Goal: Information Seeking & Learning: Learn about a topic

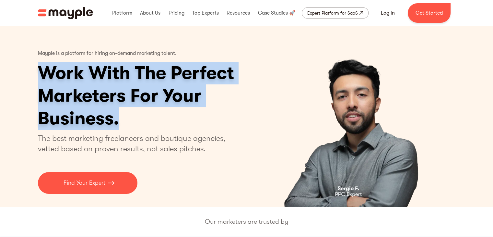
drag, startPoint x: 125, startPoint y: 122, endPoint x: 40, endPoint y: 70, distance: 100.5
click at [40, 70] on h1 "Work With The Perfect Marketers For Your Business." at bounding box center [161, 96] width 246 height 68
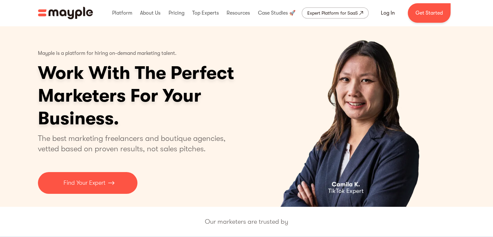
click at [194, 158] on div "Mayple is a platform for hiring on-demand marketing talent. Work With The Perfe…" at bounding box center [161, 119] width 246 height 148
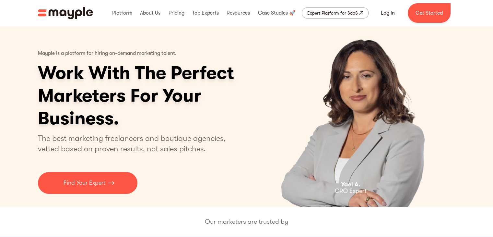
click at [179, 147] on p "The best marketing freelancers and boutique agencies, vetted based on proven re…" at bounding box center [135, 143] width 195 height 21
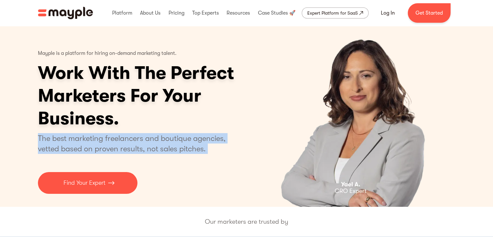
click at [179, 147] on p "The best marketing freelancers and boutique agencies, vetted based on proven re…" at bounding box center [135, 143] width 195 height 21
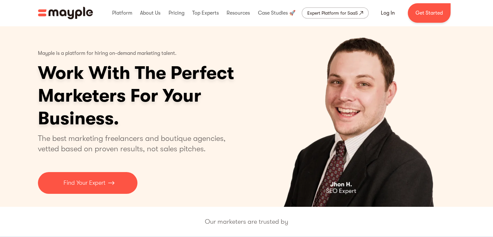
click at [203, 123] on h1 "Work With The Perfect Marketers For Your Business." at bounding box center [161, 96] width 246 height 68
click at [136, 146] on p "The best marketing freelancers and boutique agencies, vetted based on proven re…" at bounding box center [135, 143] width 195 height 21
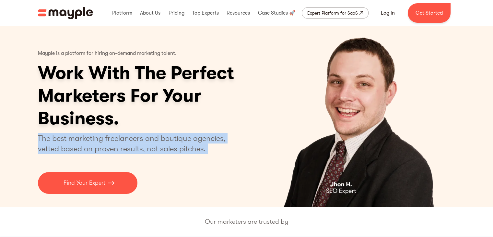
click at [136, 146] on p "The best marketing freelancers and boutique agencies, vetted based on proven re…" at bounding box center [135, 143] width 195 height 21
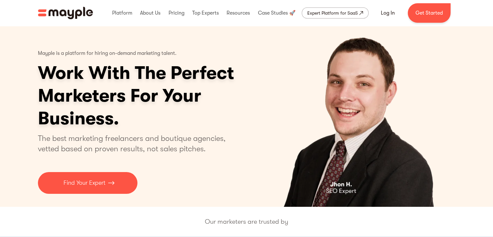
click at [176, 118] on h1 "Work With The Perfect Marketers For Your Business." at bounding box center [161, 96] width 246 height 68
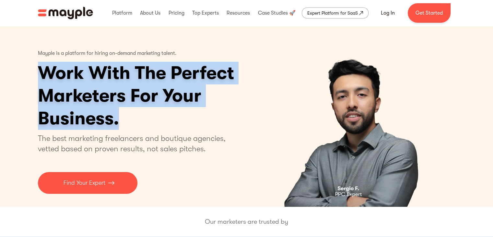
drag, startPoint x: 121, startPoint y: 124, endPoint x: 32, endPoint y: 73, distance: 103.1
click at [32, 73] on div "Mayple is a platform for hiring on-demand marketing talent. Work With The Perfe…" at bounding box center [246, 116] width 493 height 181
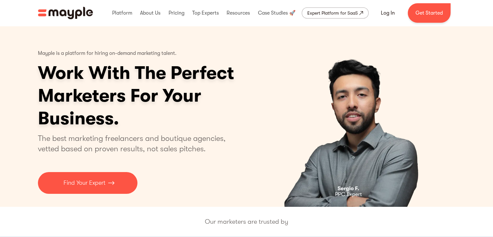
click at [135, 156] on div "Mayple is a platform for hiring on-demand marketing talent. Work With The Perfe…" at bounding box center [161, 119] width 246 height 148
click at [184, 94] on h1 "Work With The Perfect Marketers For Your Business." at bounding box center [161, 96] width 246 height 68
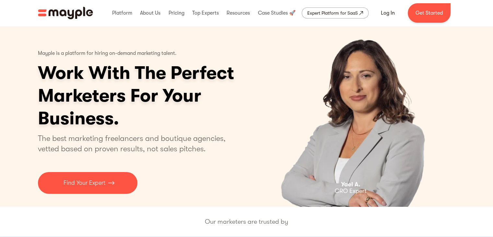
click at [193, 82] on h1 "Work With The Perfect Marketers For Your Business." at bounding box center [161, 96] width 246 height 68
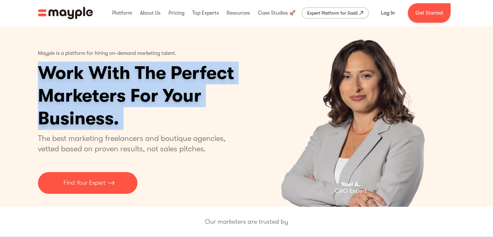
click at [193, 82] on h1 "Work With The Perfect Marketers For Your Business." at bounding box center [161, 96] width 246 height 68
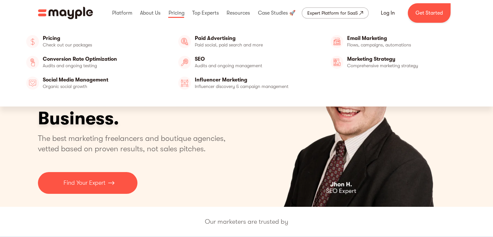
drag, startPoint x: 187, startPoint y: 71, endPoint x: 195, endPoint y: 116, distance: 45.5
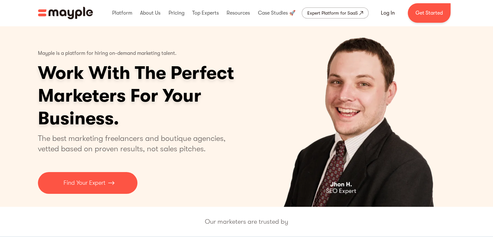
click at [196, 165] on div "Mayple is a platform for hiring on-demand marketing talent. Work With The Perfe…" at bounding box center [161, 119] width 246 height 148
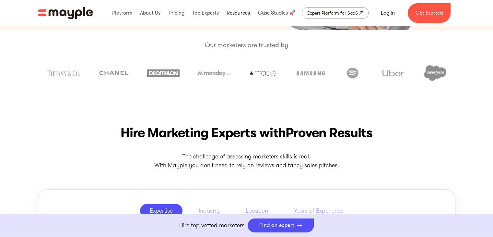
scroll to position [207, 0]
